Goal: Information Seeking & Learning: Learn about a topic

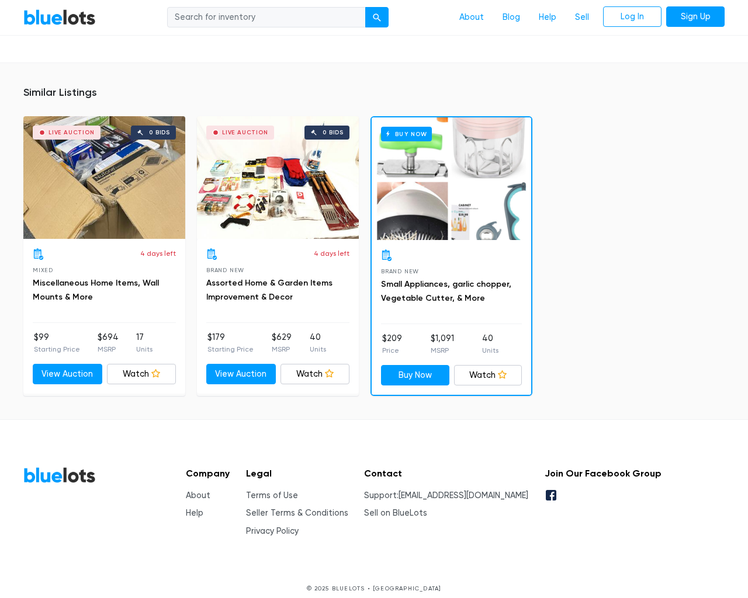
scroll to position [1046, 0]
type input "the"
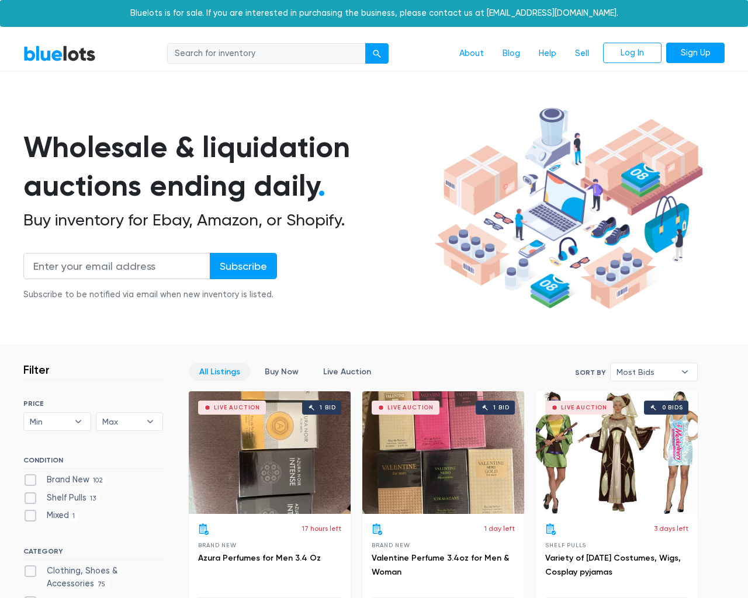
scroll to position [4989, 0]
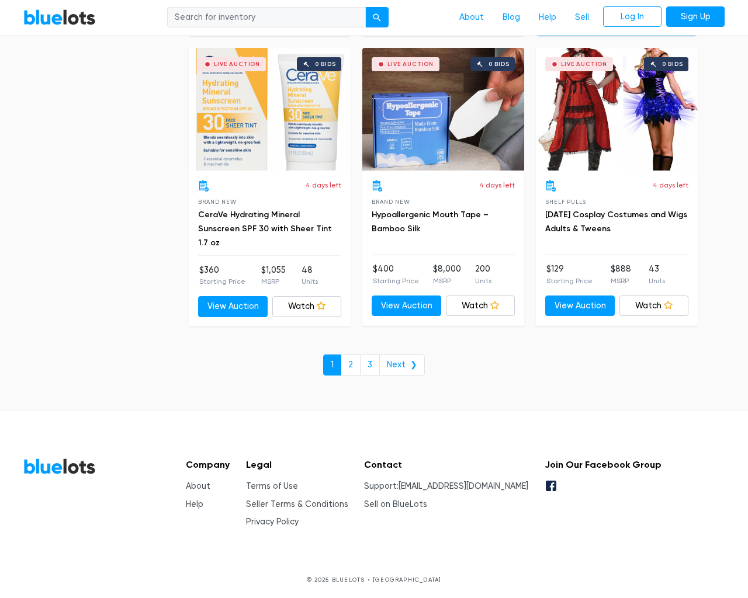
type input "the"
type input "testing@example.com"
type input "e"
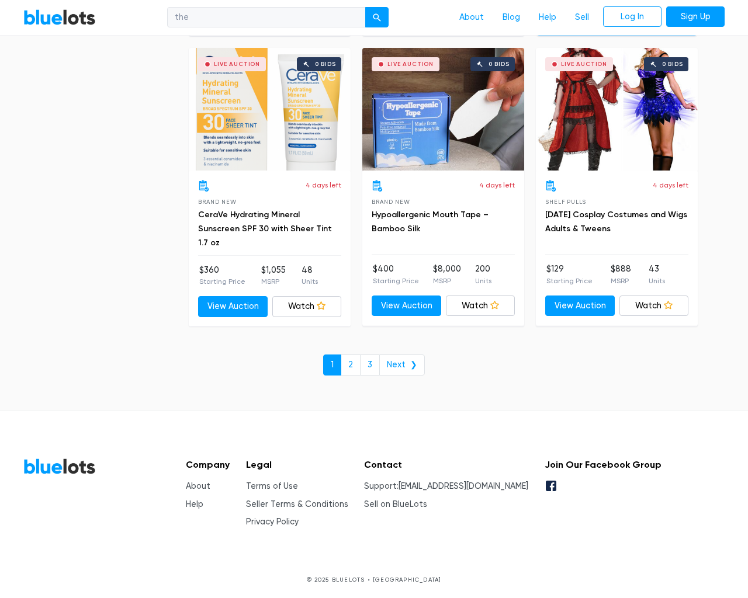
checkbox New"] "false"
type input "e"
checkbox Pulls"] "false"
checkbox input "false"
checkbox Accessories"] "false"
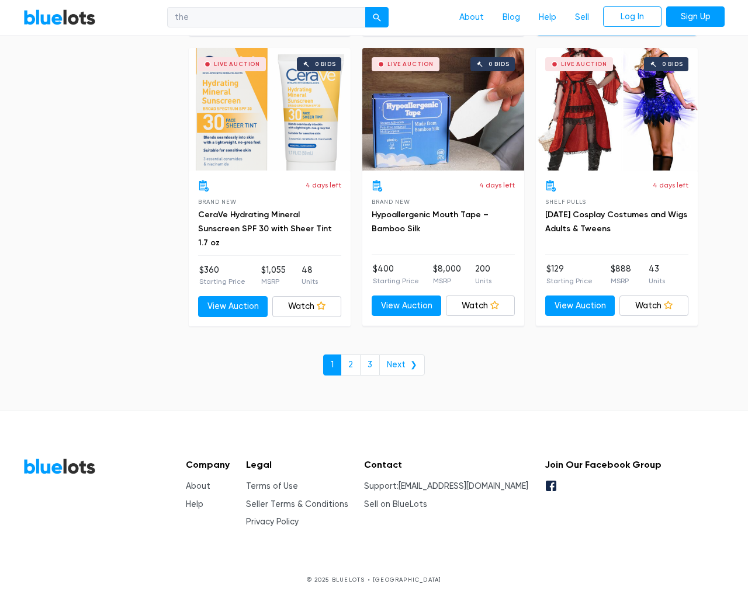
checkbox Beauty"] "false"
checkbox input "false"
checkbox Merchandise"] "false"
checkbox Garden"] "false"
checkbox Baby"] "false"
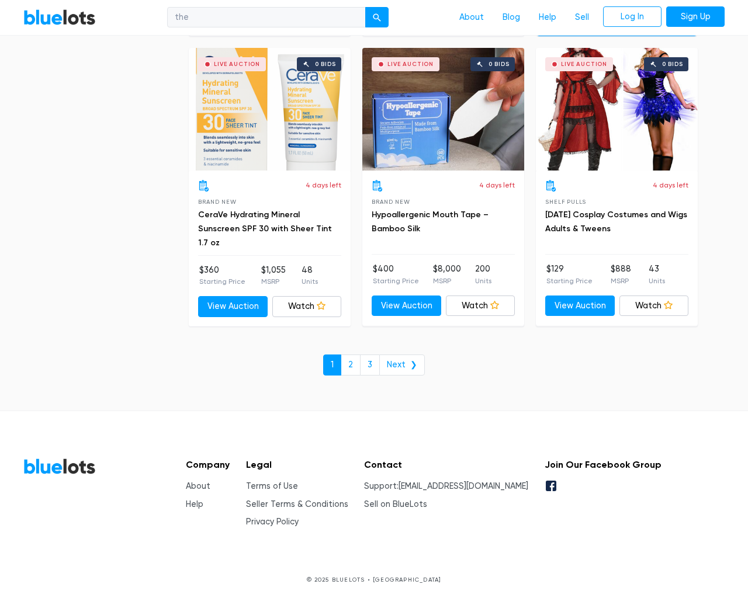
checkbox Industrial"] "false"
checkbox input "false"
type input "e"
select select "10000"
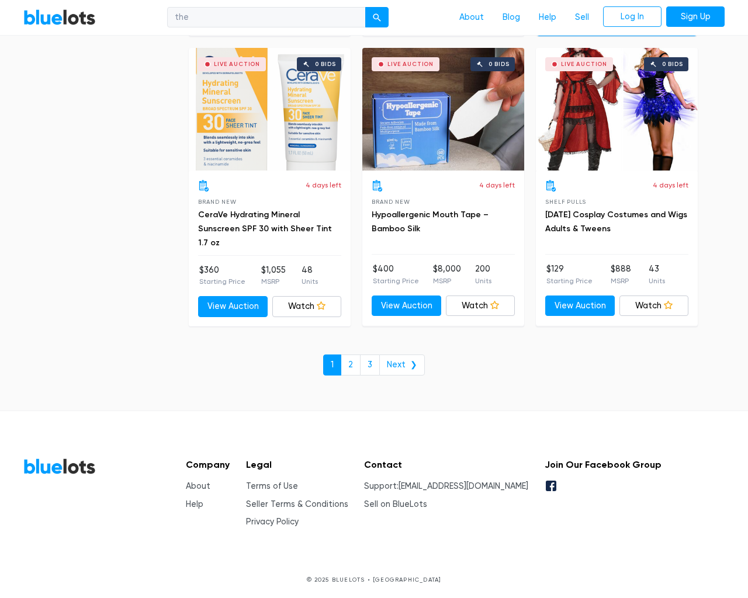
select select "50000"
select select "10000"
select select "50000"
select select "highest_price"
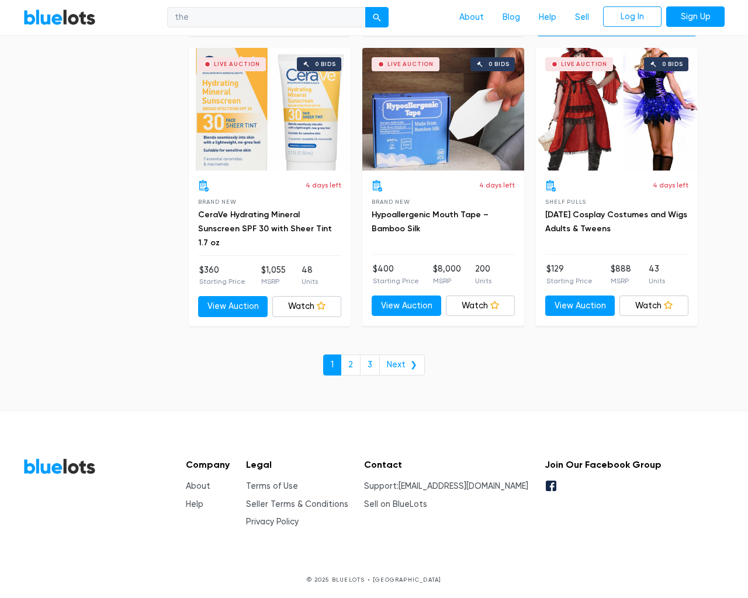
scroll to position [113, 0]
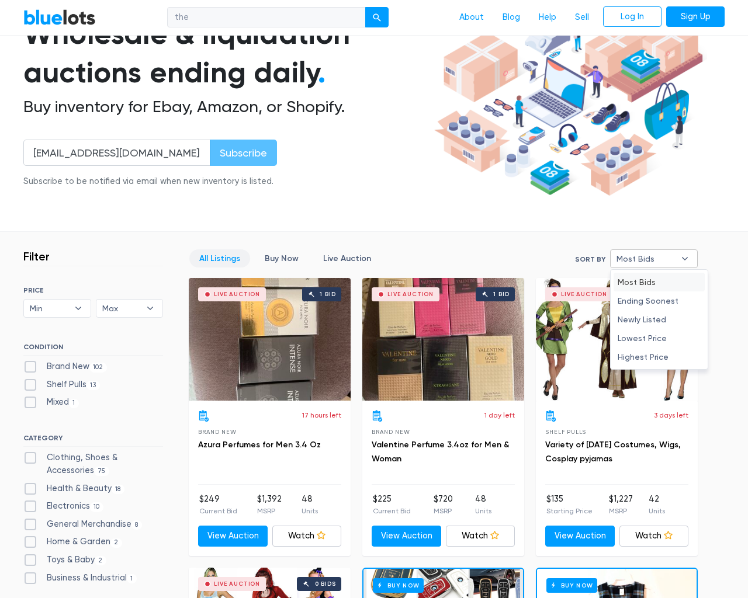
type input "e"
checkbox New"] "false"
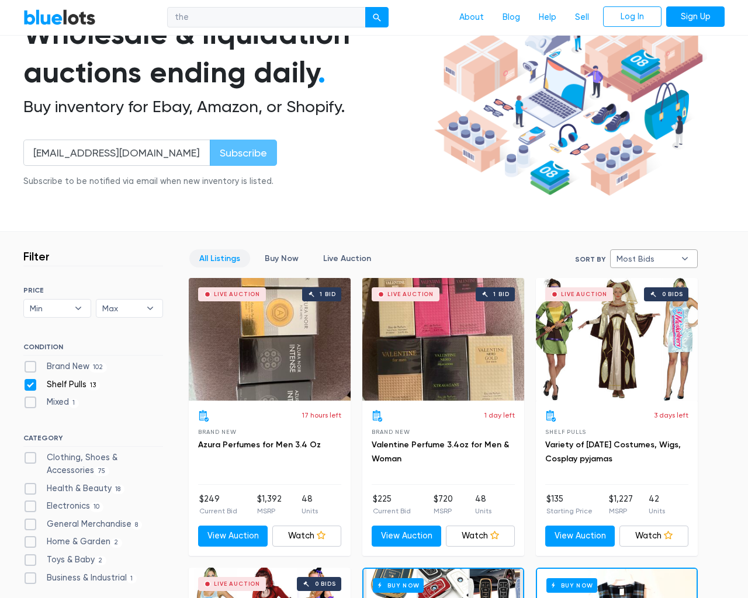
checkbox Pulls"] "false"
checkbox input "false"
checkbox Accessories"] "false"
checkbox Beauty"] "false"
checkbox input "false"
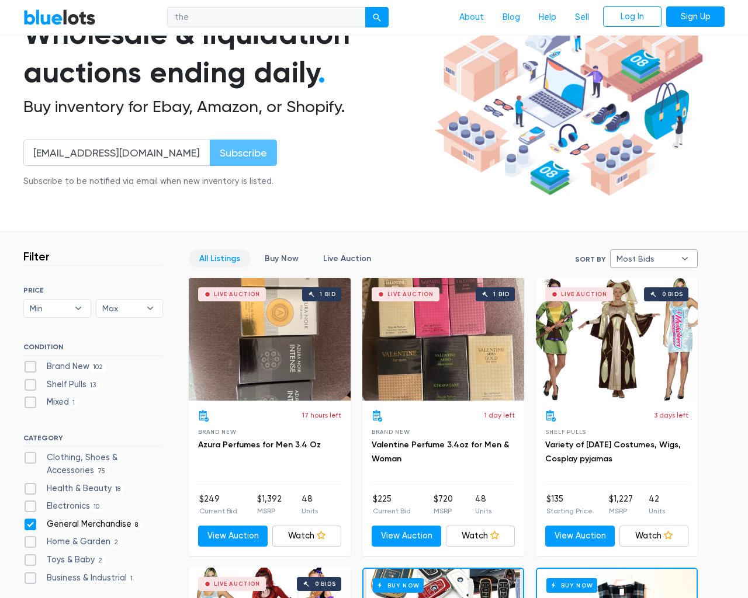
checkbox Merchandise"] "false"
checkbox Garden"] "false"
checkbox Baby"] "false"
checkbox Industrial"] "false"
checkbox input "false"
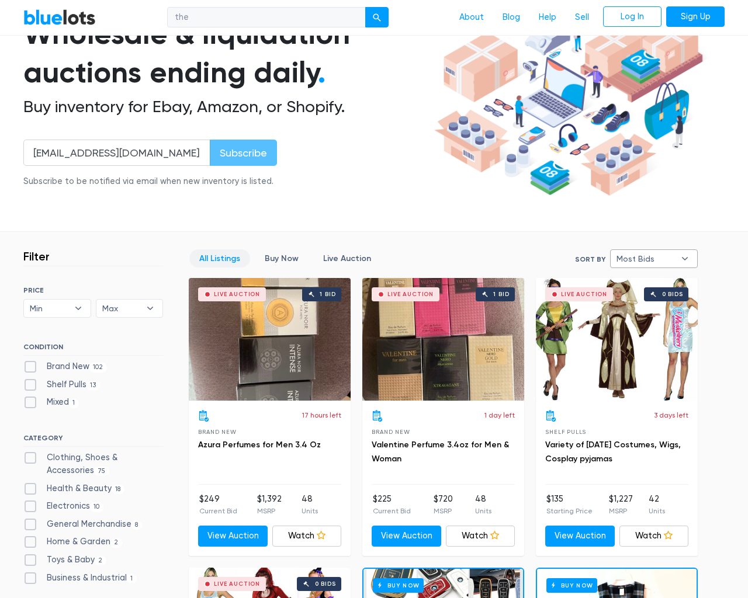
checkbox input "false"
type input "e"
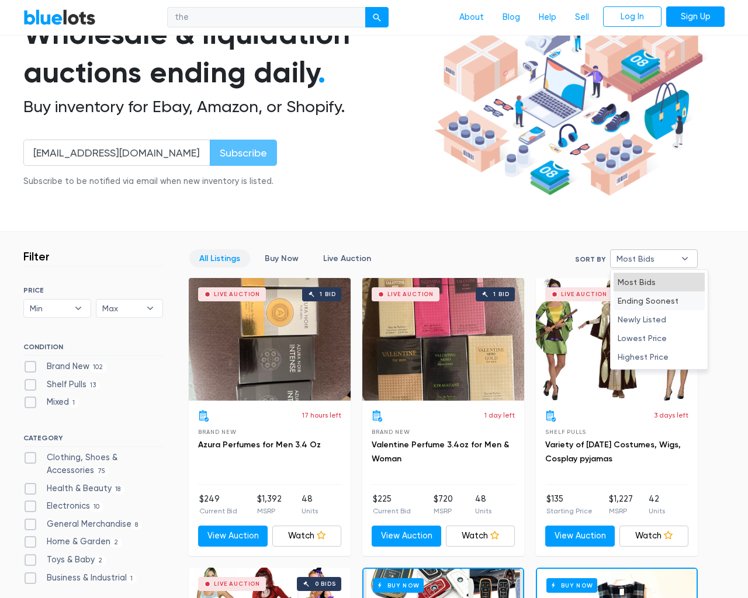
select select "most_bids"
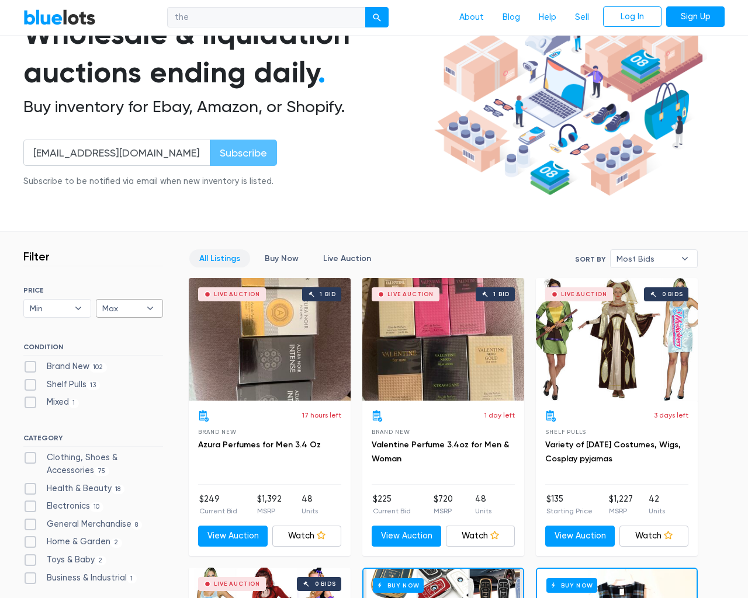
type input "e"
checkbox New"] "false"
checkbox Pulls"] "false"
checkbox input "false"
checkbox Accessories"] "false"
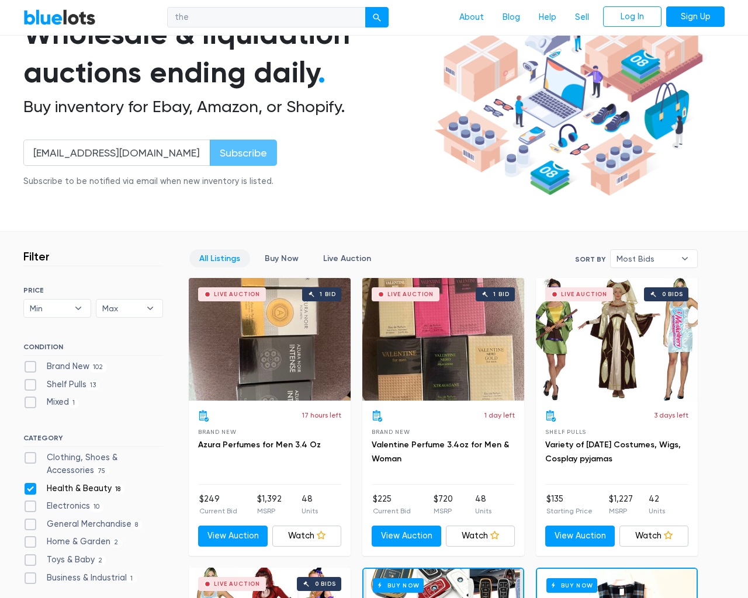
checkbox Beauty"] "false"
checkbox input "false"
checkbox Merchandise"] "false"
checkbox Garden"] "false"
checkbox Baby"] "false"
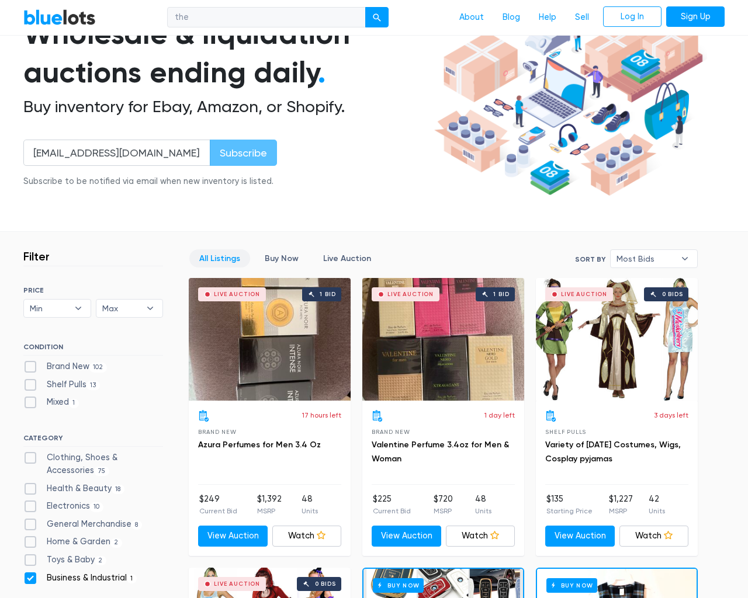
checkbox Industrial"] "false"
checkbox input "false"
type input "e"
